Goal: Information Seeking & Learning: Understand process/instructions

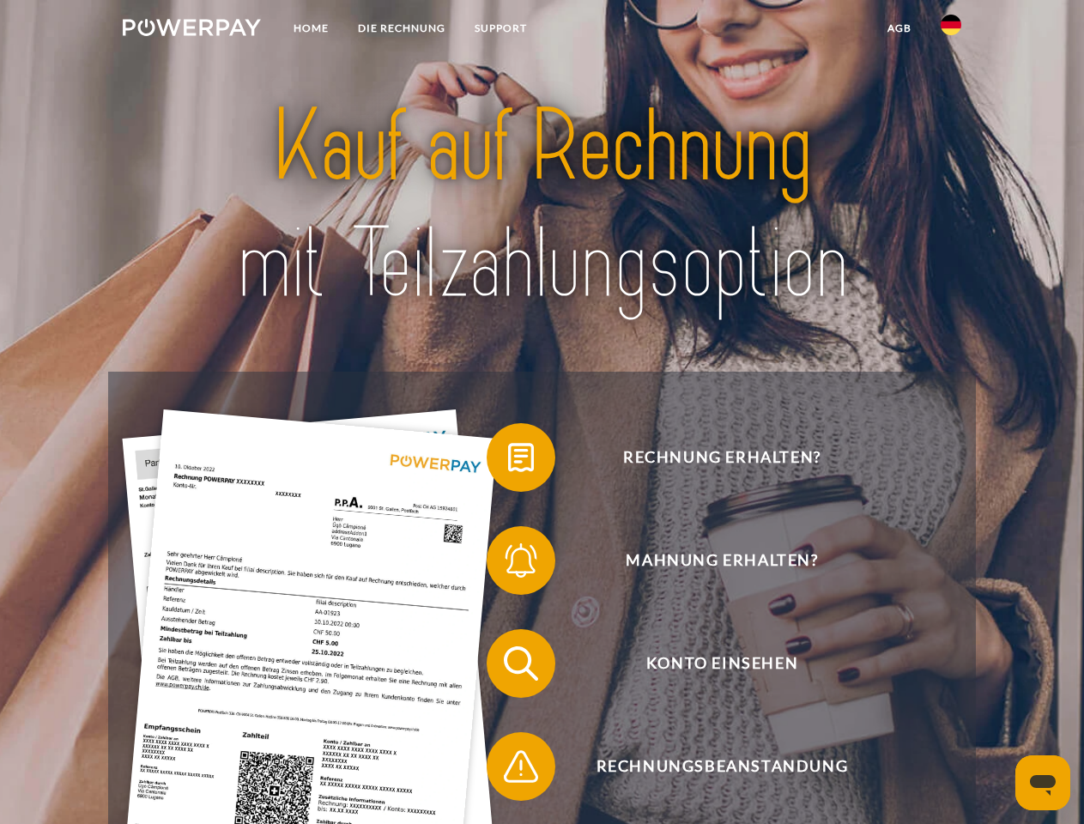
click at [191, 30] on img at bounding box center [192, 27] width 138 height 17
click at [951, 30] on img at bounding box center [951, 25] width 21 height 21
click at [899, 28] on link "agb" at bounding box center [899, 28] width 53 height 31
click at [508, 461] on span at bounding box center [495, 458] width 86 height 86
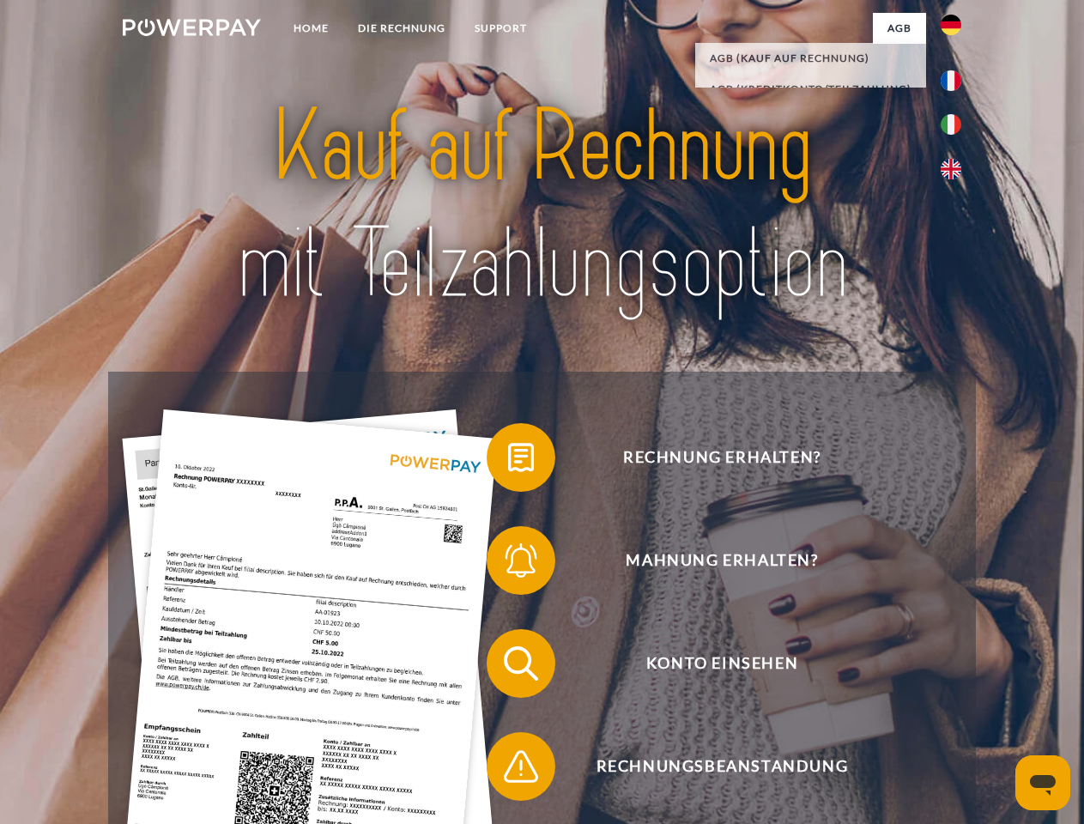
click at [508, 564] on span at bounding box center [495, 561] width 86 height 86
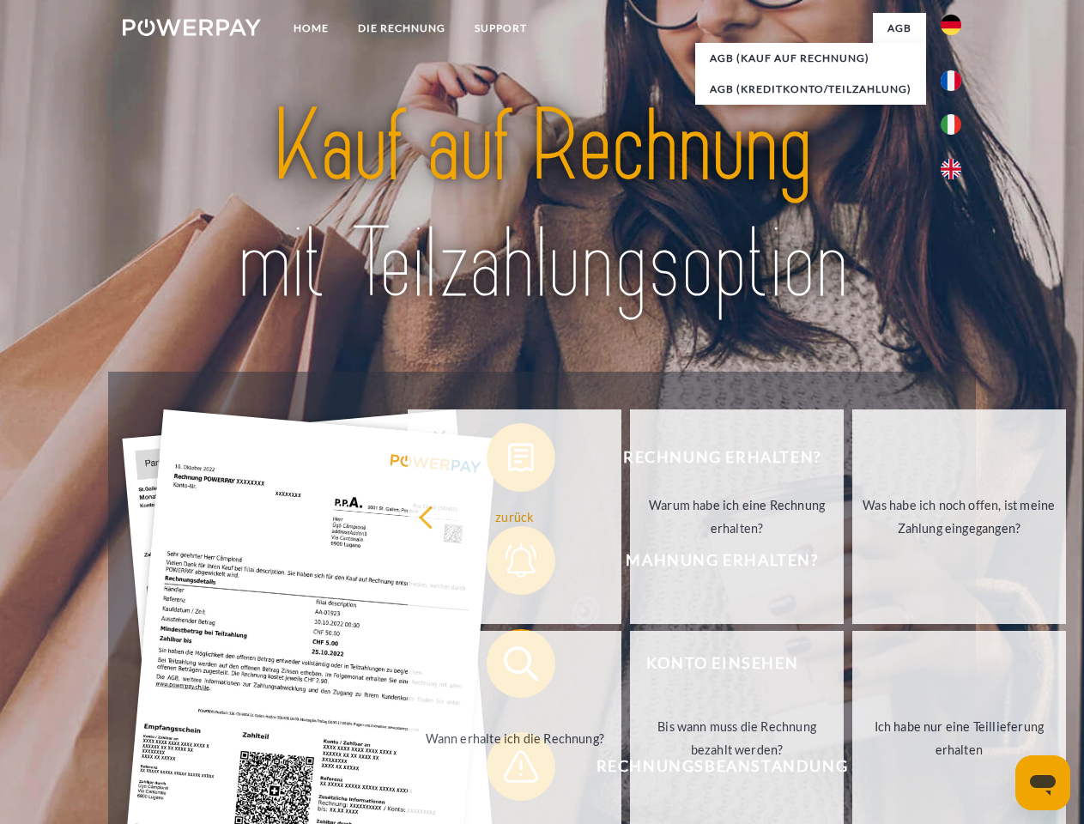
click at [630, 667] on link "Bis wann muss die Rechnung bezahlt werden?" at bounding box center [737, 738] width 214 height 215
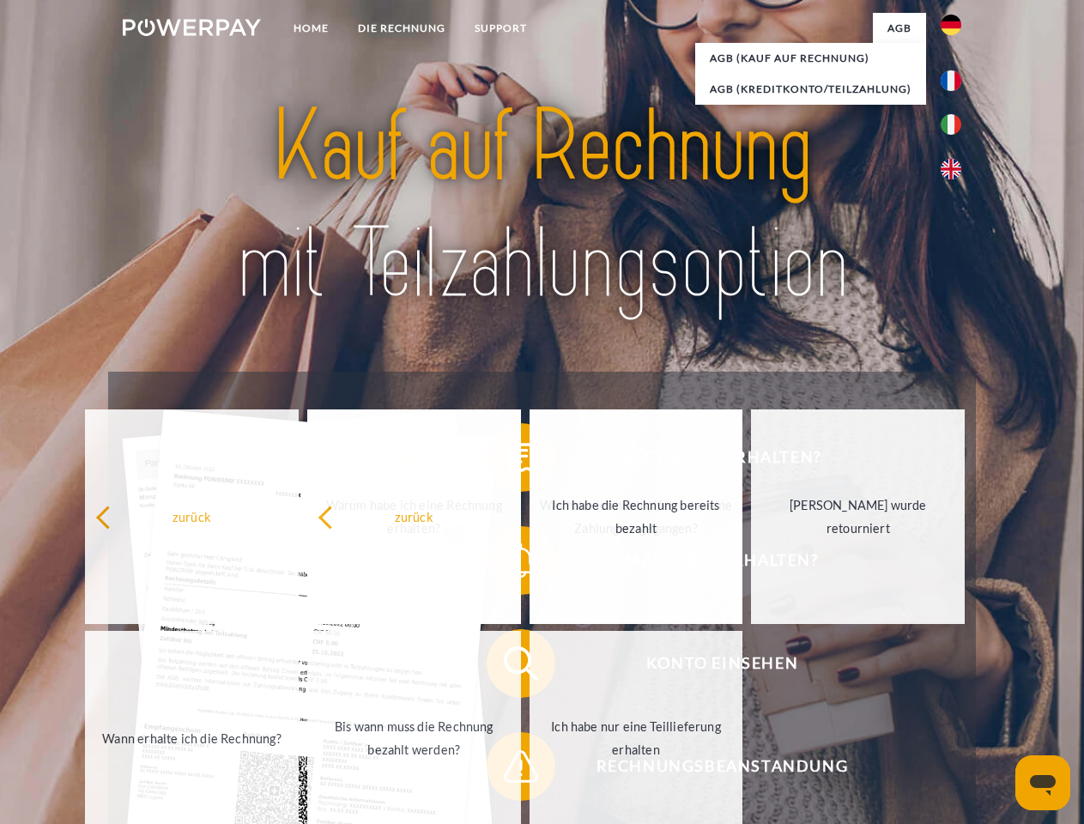
click at [508, 770] on span at bounding box center [495, 767] width 86 height 86
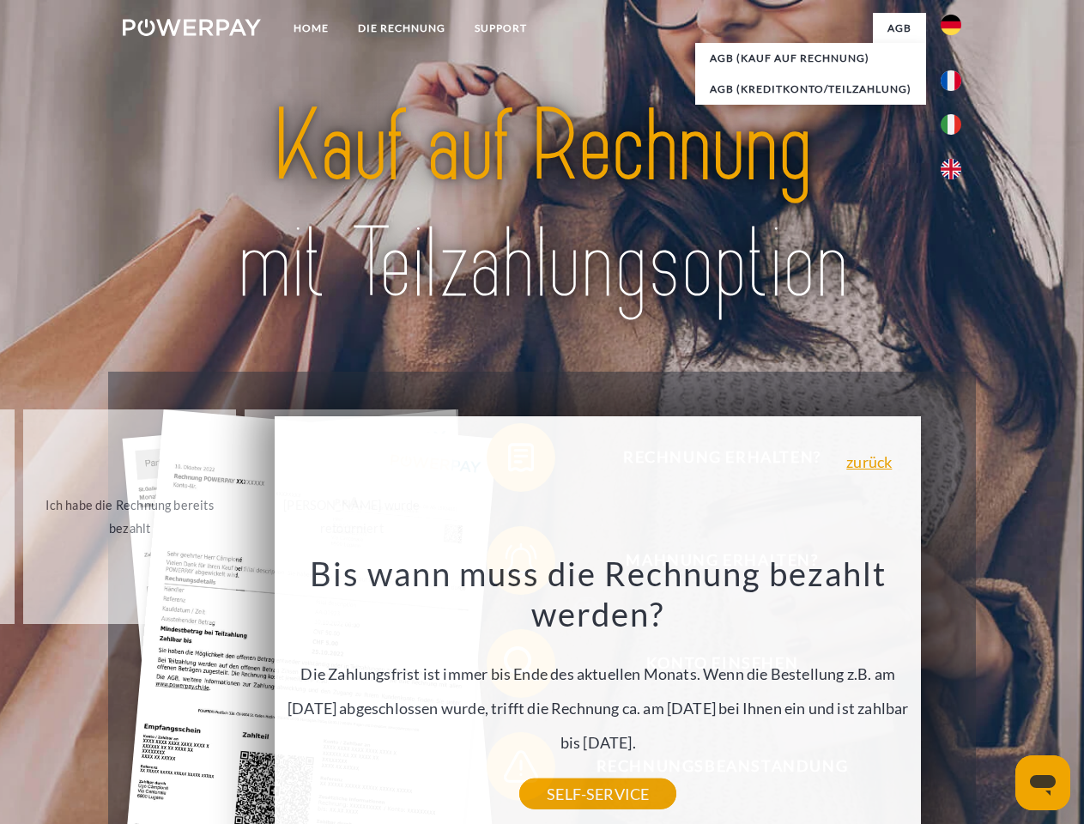
click at [1043, 783] on icon "Messaging-Fenster öffnen" at bounding box center [1043, 785] width 26 height 21
